Goal: Task Accomplishment & Management: Complete application form

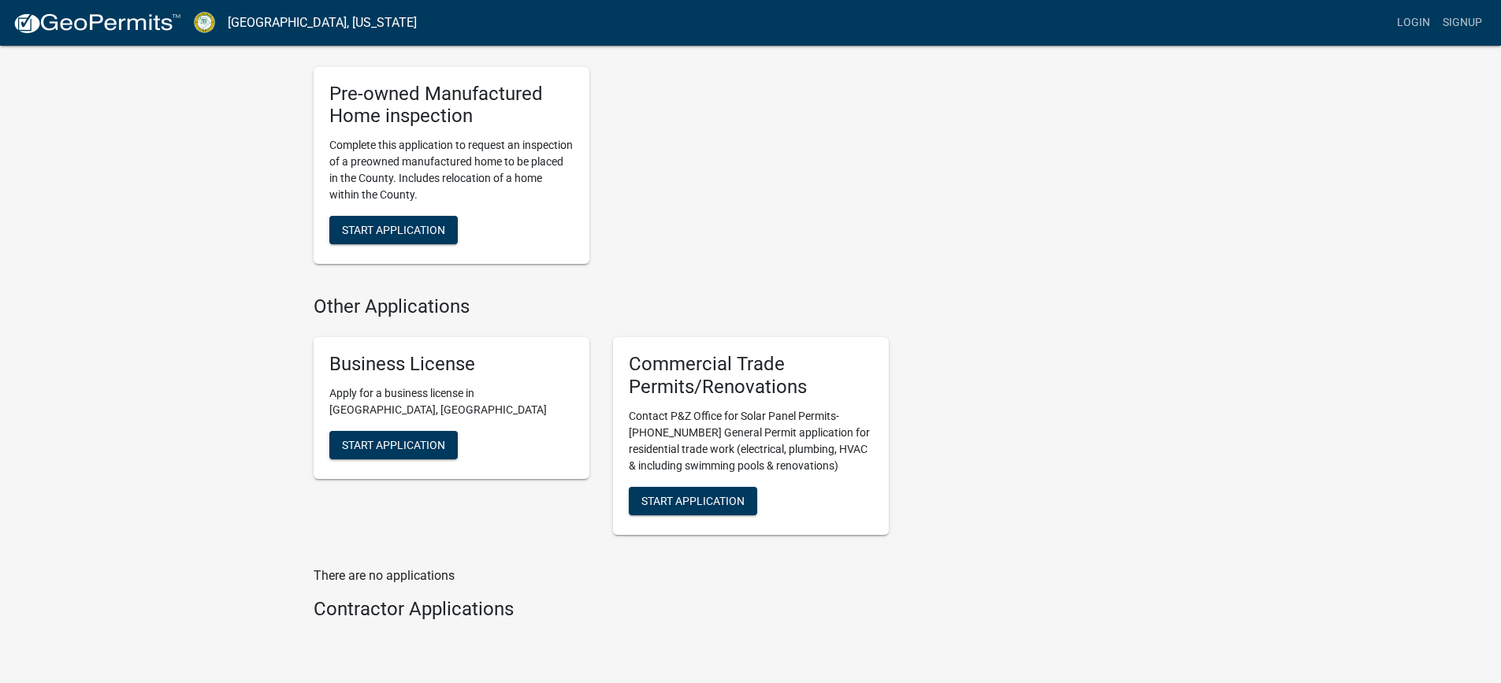
scroll to position [1418, 0]
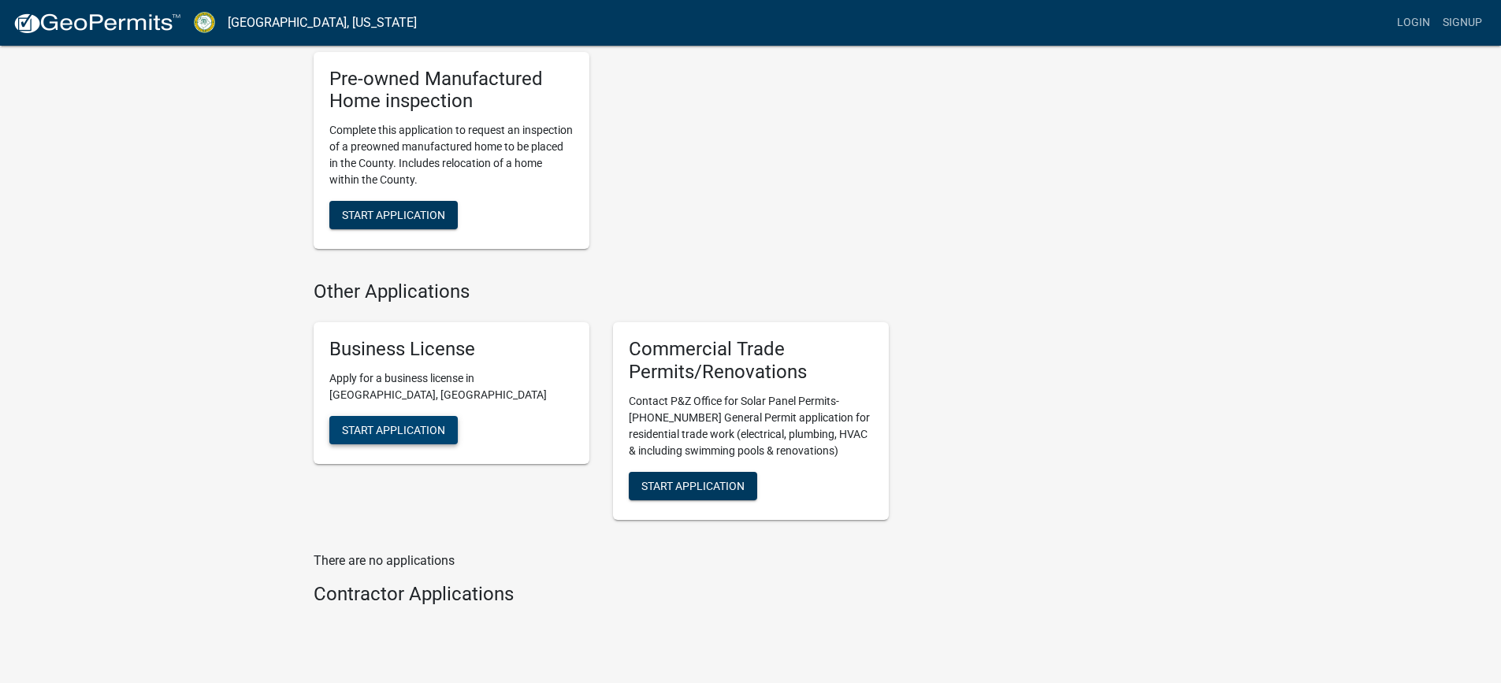
click at [403, 436] on span "Start Application" at bounding box center [393, 429] width 103 height 13
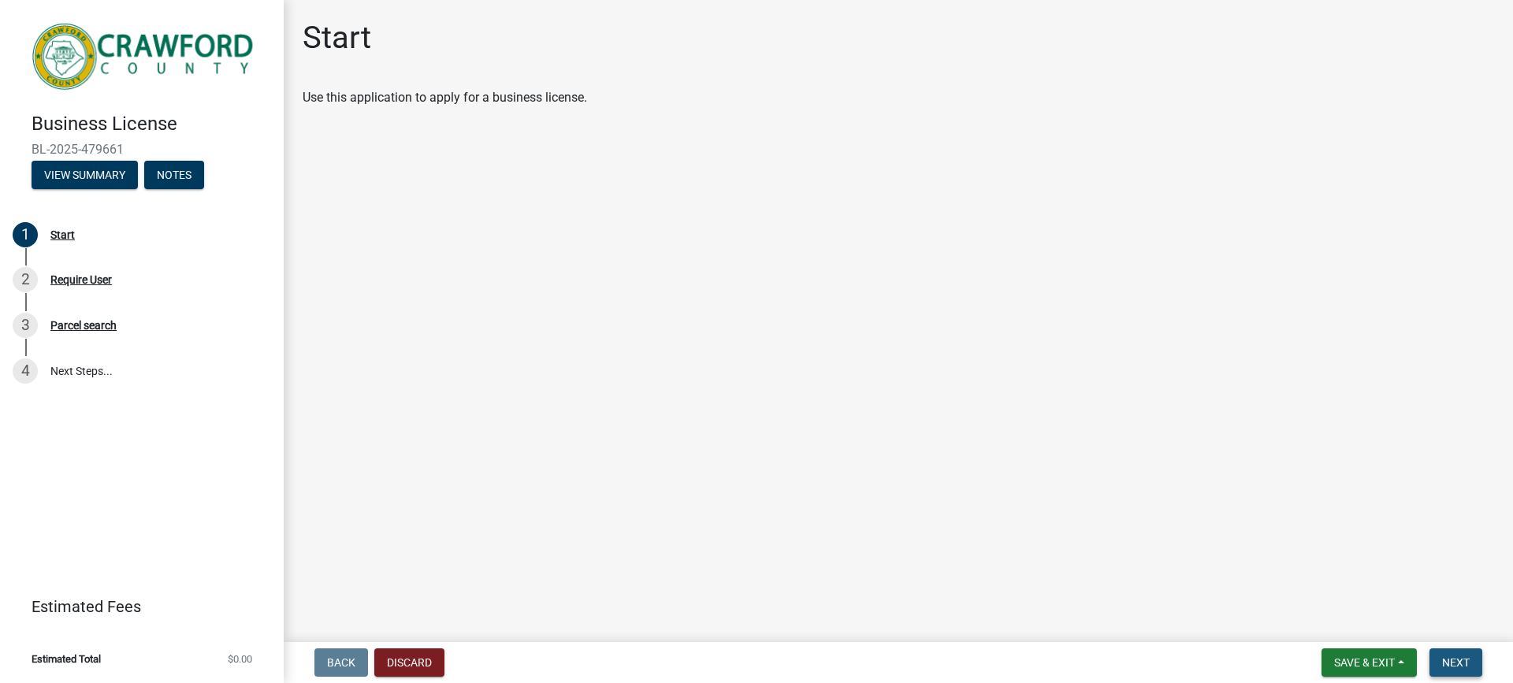
click at [1442, 669] on span "Next" at bounding box center [1456, 662] width 28 height 13
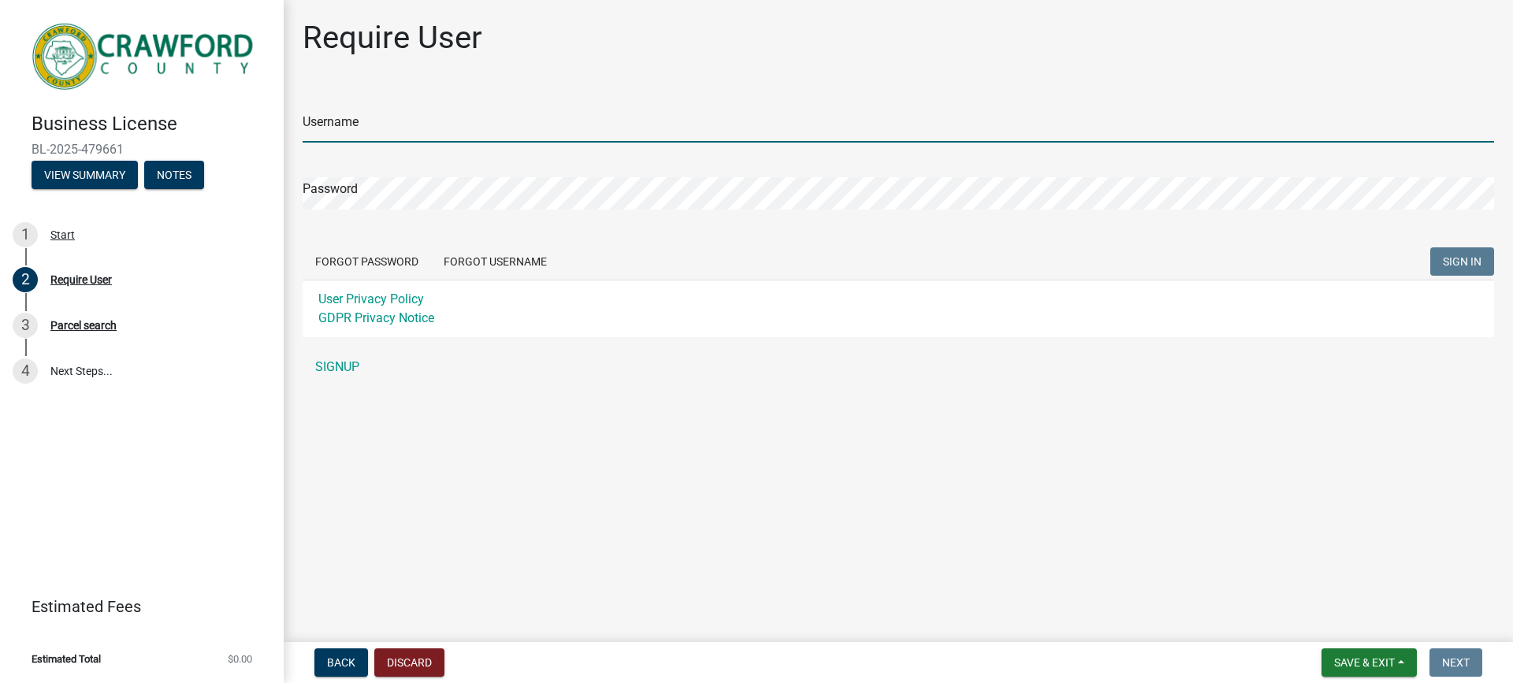
type input "TLICPXTX"
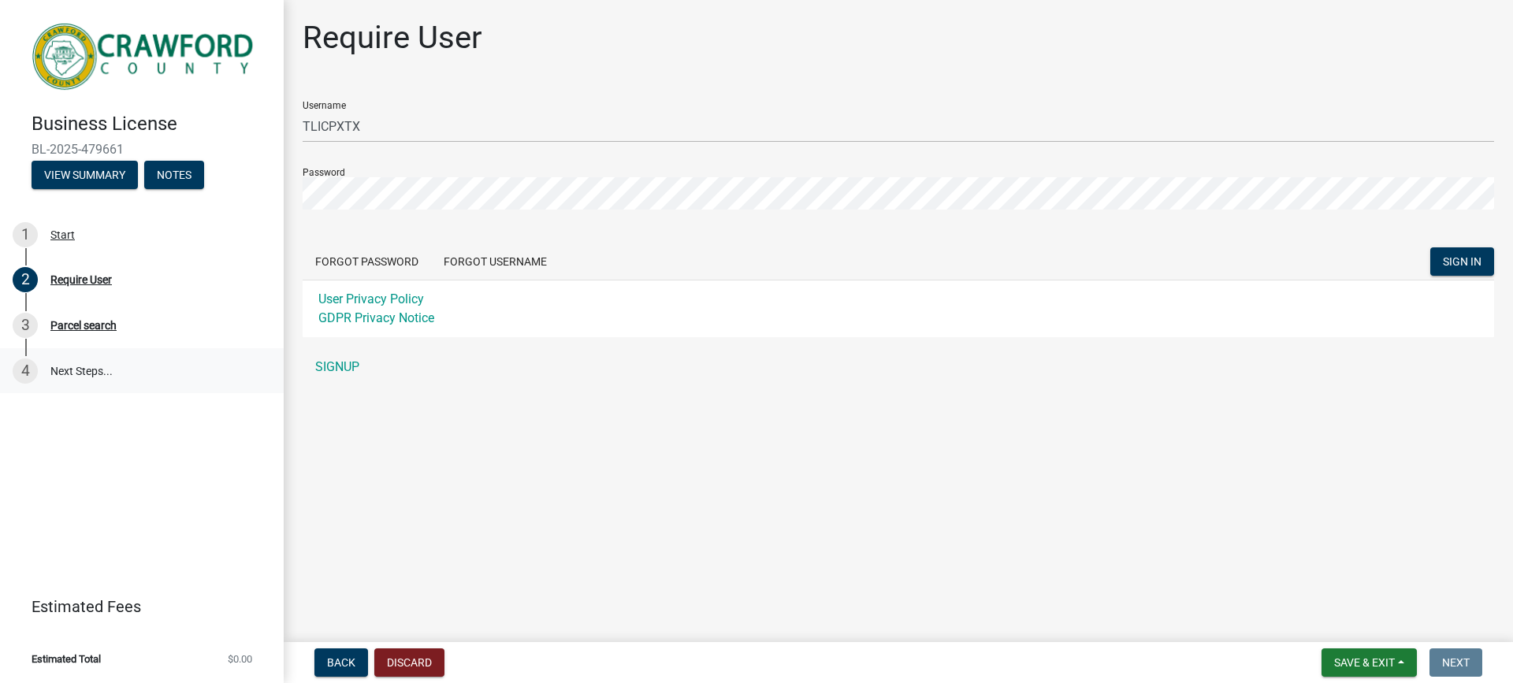
click at [98, 362] on link "4 Next Steps..." at bounding box center [142, 371] width 284 height 46
click at [106, 327] on div "Parcel search" at bounding box center [83, 325] width 66 height 11
